Goal: Transaction & Acquisition: Purchase product/service

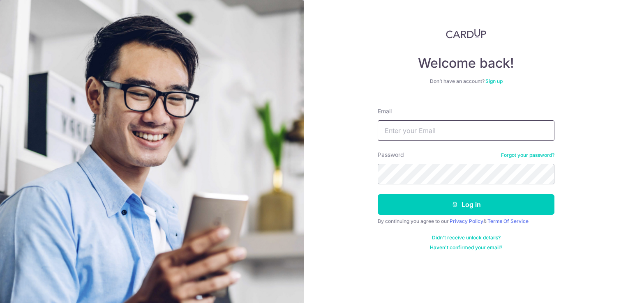
click at [431, 132] on input "Email" at bounding box center [466, 130] width 177 height 21
type input "[EMAIL_ADDRESS][DOMAIN_NAME]"
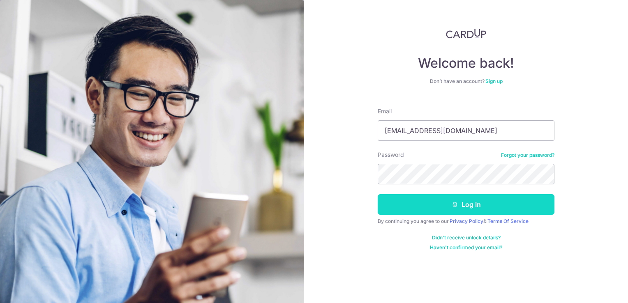
click at [453, 205] on icon "submit" at bounding box center [455, 204] width 7 height 7
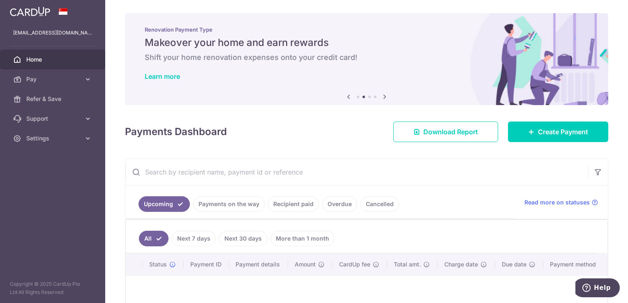
click at [240, 206] on link "Payments on the way" at bounding box center [229, 204] width 72 height 16
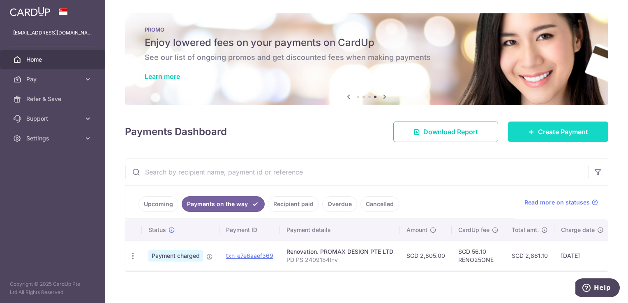
click at [543, 131] on span "Create Payment" at bounding box center [563, 132] width 50 height 10
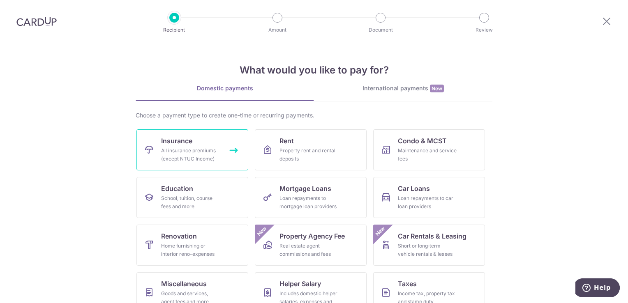
click at [190, 153] on div "All insurance premiums (except NTUC Income)" at bounding box center [190, 155] width 59 height 16
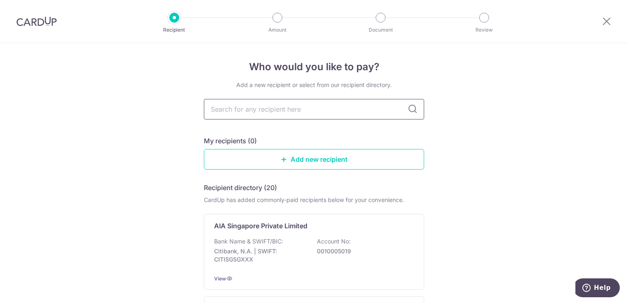
click at [295, 114] on input "text" at bounding box center [314, 109] width 220 height 21
type input "MS"
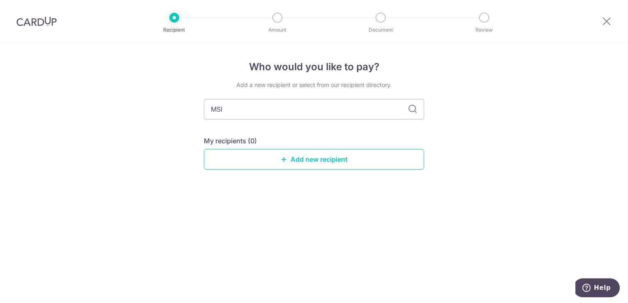
type input "MSIG"
click at [329, 160] on link "Add new recipient" at bounding box center [314, 159] width 220 height 21
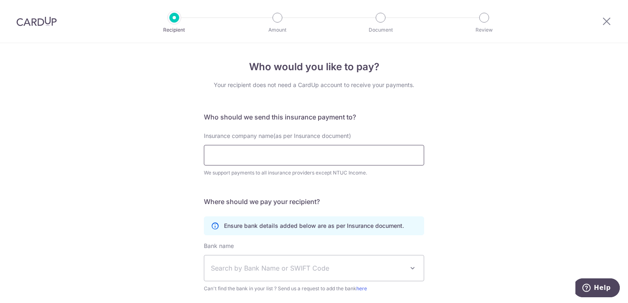
click at [295, 154] on input "Insurance company name(as per Insurance document)" at bounding box center [314, 155] width 220 height 21
type input "MSIG Insurance ([GEOGRAPHIC_DATA]) Pte Ltd"
click at [426, 186] on div "Insurance company name(as per Insurance document) MSIG Insurance (Singapore) Pt…" at bounding box center [314, 159] width 230 height 55
drag, startPoint x: 605, startPoint y: 20, endPoint x: 356, endPoint y: 44, distance: 250.6
click at [605, 20] on icon at bounding box center [607, 21] width 10 height 10
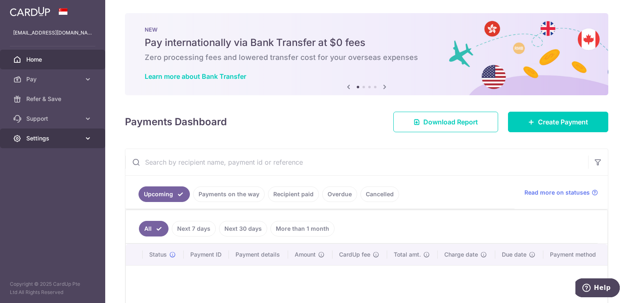
click at [89, 141] on icon at bounding box center [88, 138] width 8 height 8
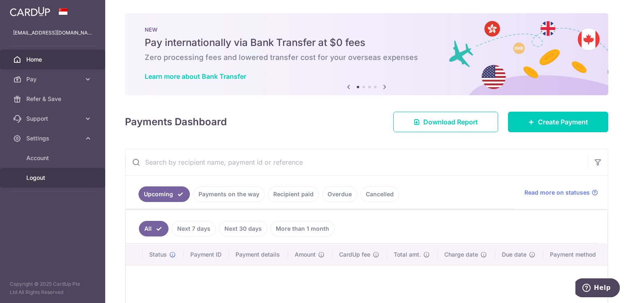
click at [41, 179] on span "Logout" at bounding box center [53, 178] width 54 height 8
